Goal: Browse casually

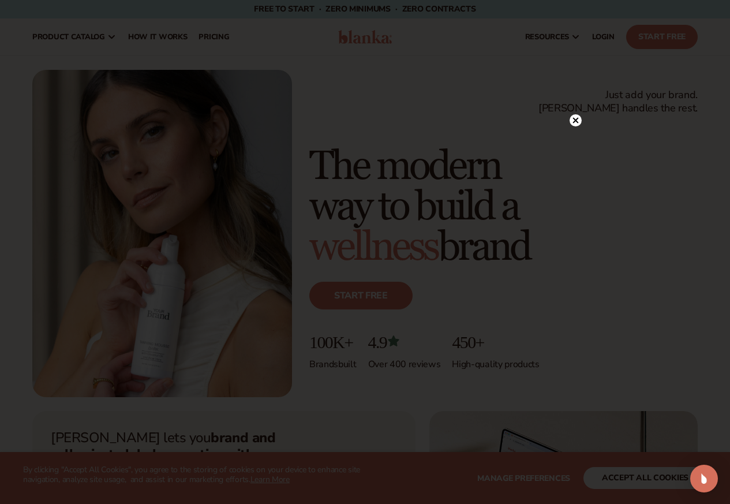
click at [575, 121] on icon at bounding box center [575, 121] width 6 height 6
